Goal: Information Seeking & Learning: Learn about a topic

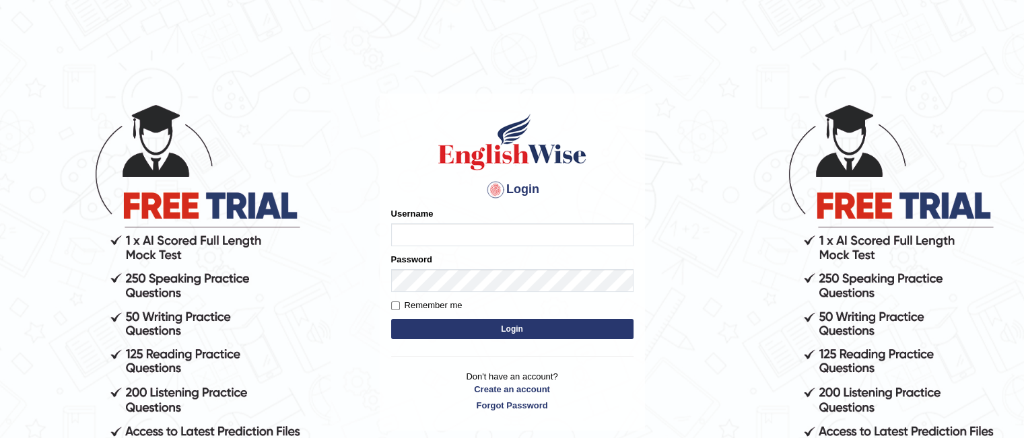
type input "hassan11"
click at [413, 325] on button "Login" at bounding box center [512, 329] width 242 height 20
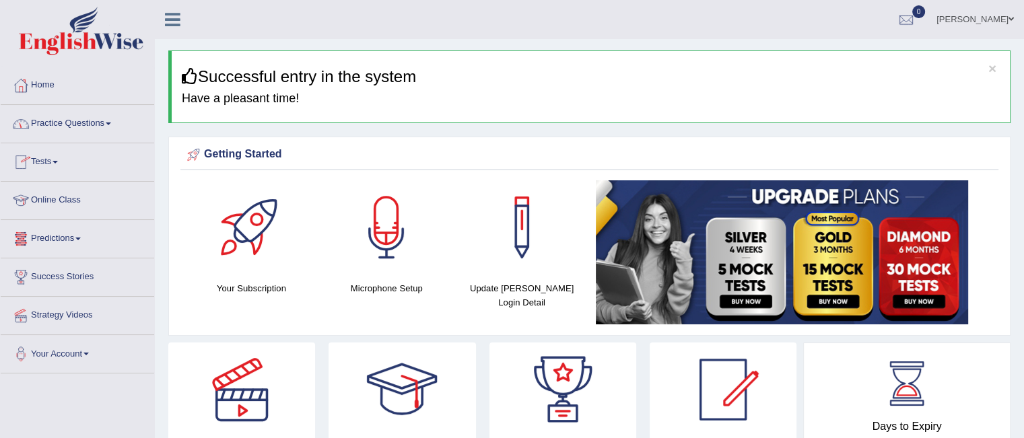
click at [108, 132] on link "Practice Questions" at bounding box center [77, 122] width 153 height 34
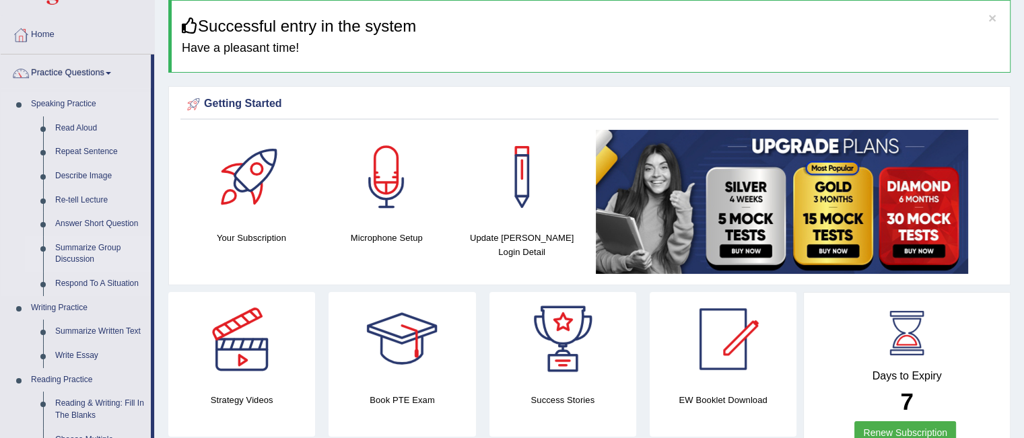
scroll to position [51, 0]
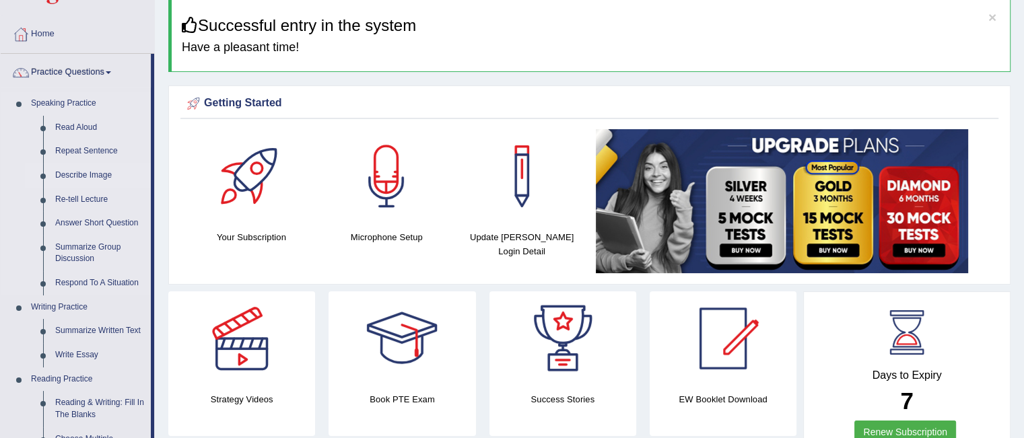
click at [89, 174] on link "Describe Image" at bounding box center [100, 176] width 102 height 24
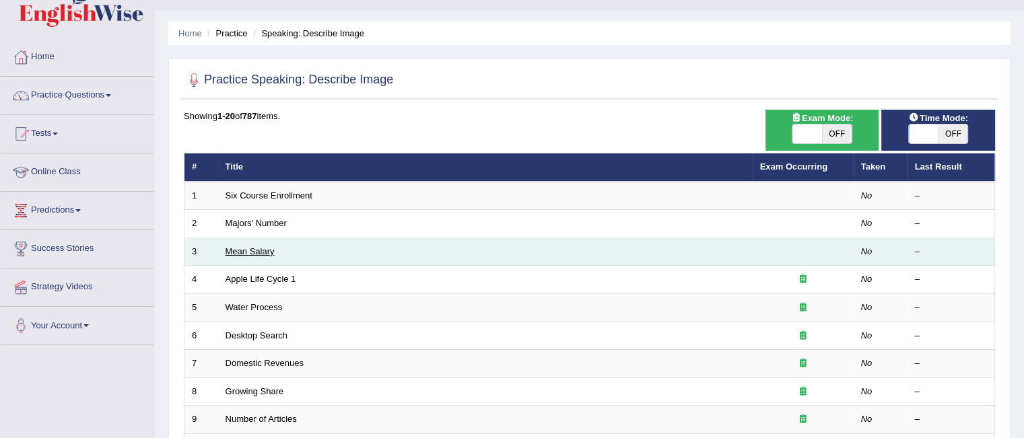
scroll to position [29, 0]
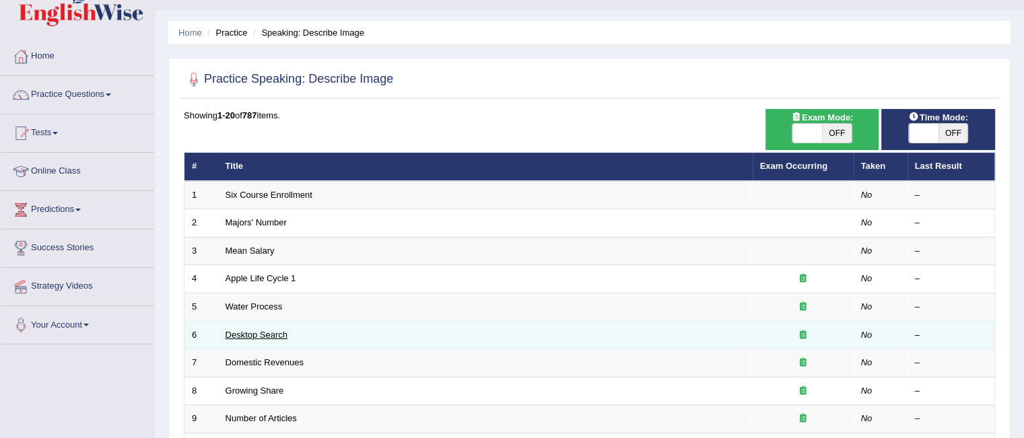
click at [271, 333] on link "Desktop Search" at bounding box center [256, 335] width 63 height 10
